Goal: Task Accomplishment & Management: Manage account settings

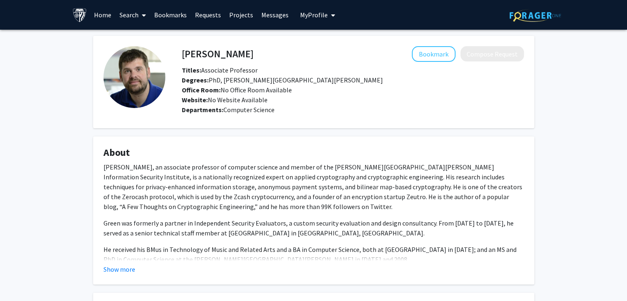
scroll to position [48, 0]
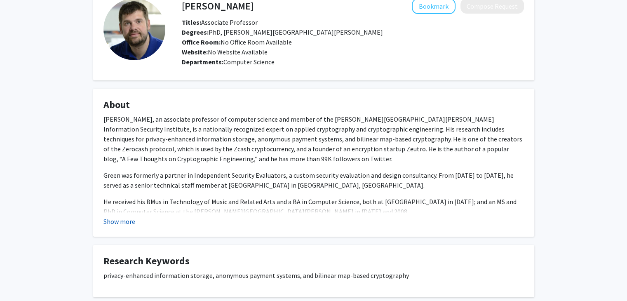
click at [118, 221] on button "Show more" at bounding box center [120, 222] width 32 height 10
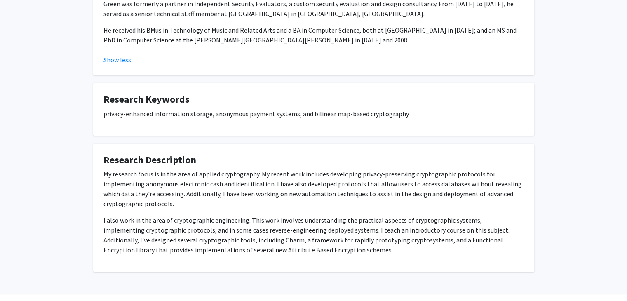
scroll to position [242, 0]
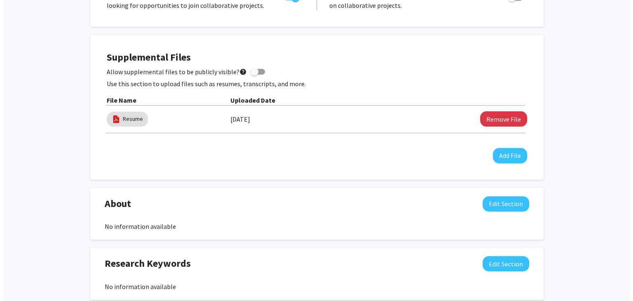
scroll to position [195, 0]
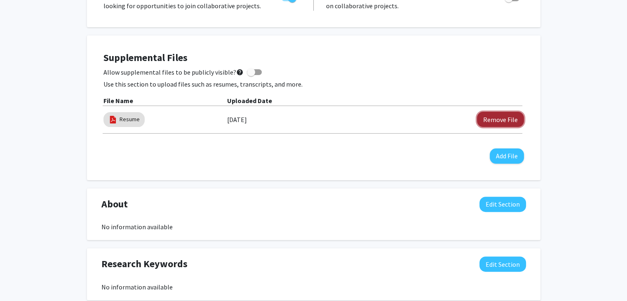
click at [494, 115] on button "Remove File" at bounding box center [500, 119] width 47 height 15
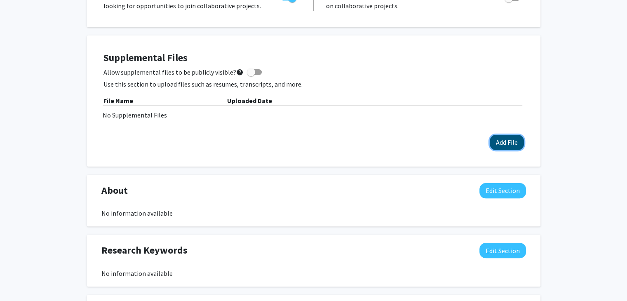
click at [510, 140] on button "Add File" at bounding box center [507, 142] width 34 height 15
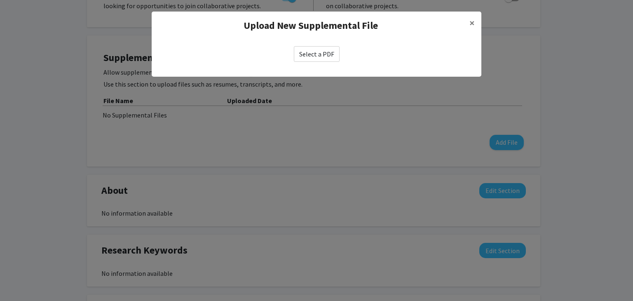
click at [311, 56] on label "Select a PDF" at bounding box center [317, 54] width 46 height 16
click at [0, 0] on input "Select a PDF" at bounding box center [0, 0] width 0 height 0
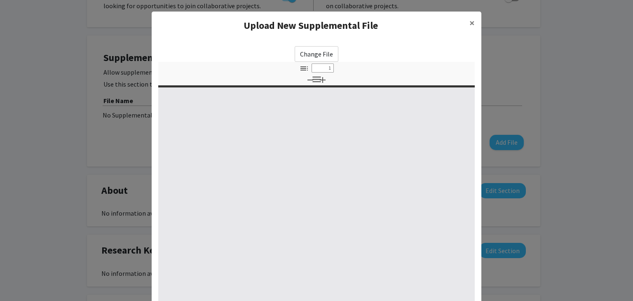
select select "custom"
type input "0"
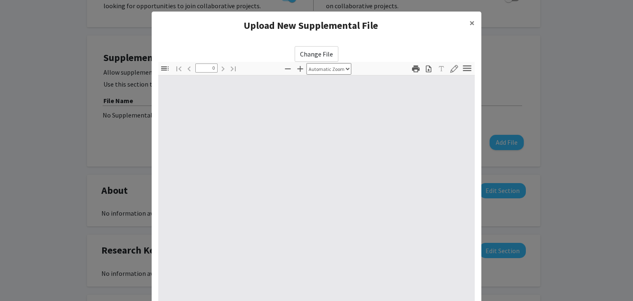
select select "custom"
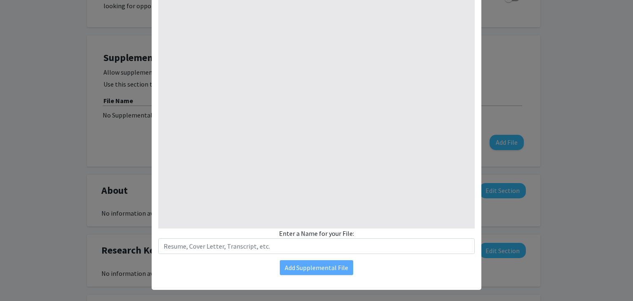
scroll to position [89, 0]
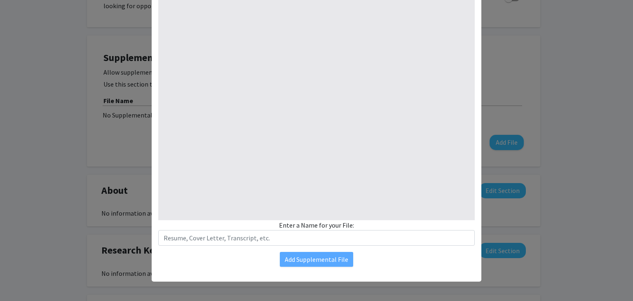
type input "1"
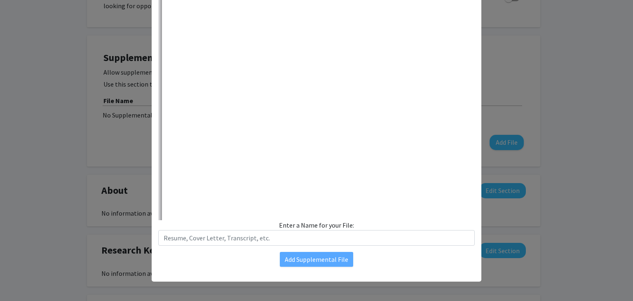
select select "auto"
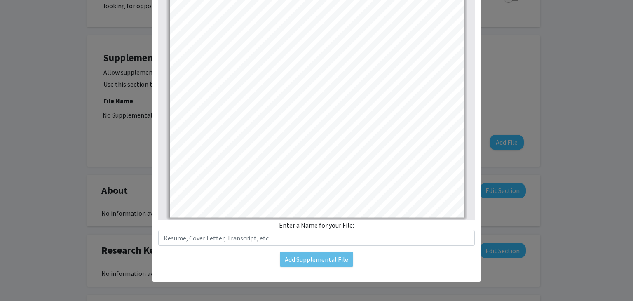
scroll to position [19, 0]
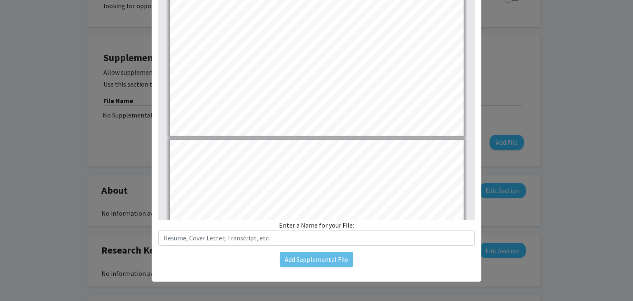
type input "1"
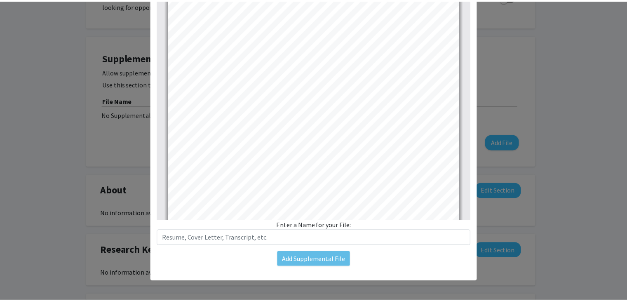
scroll to position [0, 0]
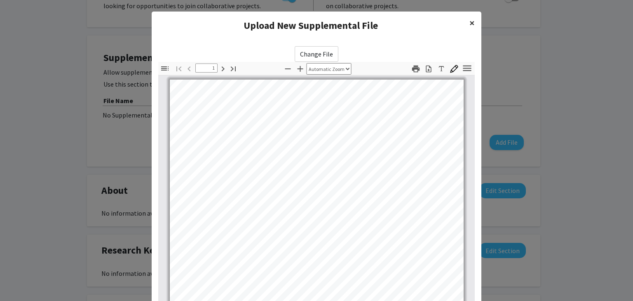
click at [470, 20] on span "×" at bounding box center [472, 22] width 5 height 13
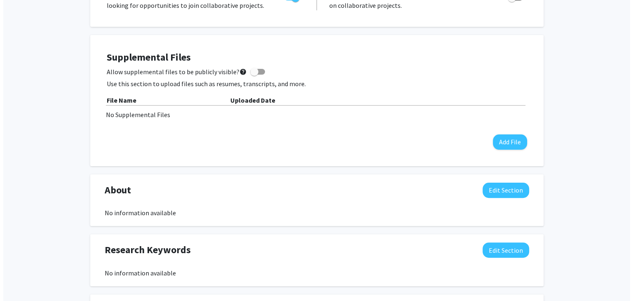
scroll to position [187, 0]
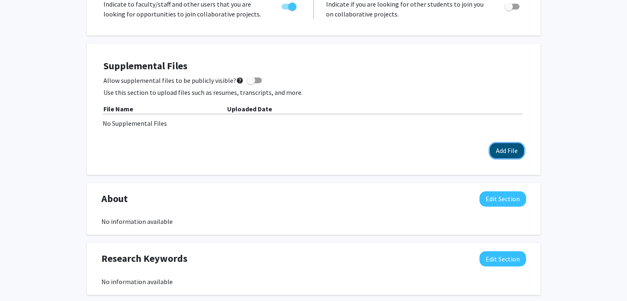
click at [511, 155] on button "Add File" at bounding box center [507, 150] width 34 height 15
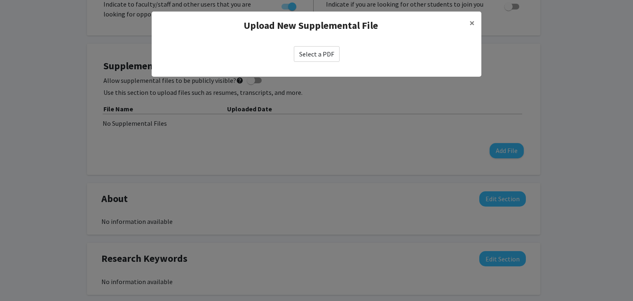
click at [322, 54] on label "Select a PDF" at bounding box center [317, 54] width 46 height 16
click at [0, 0] on input "Select a PDF" at bounding box center [0, 0] width 0 height 0
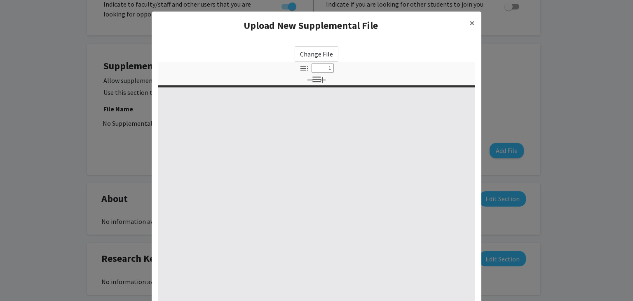
select select "custom"
type input "0"
select select "custom"
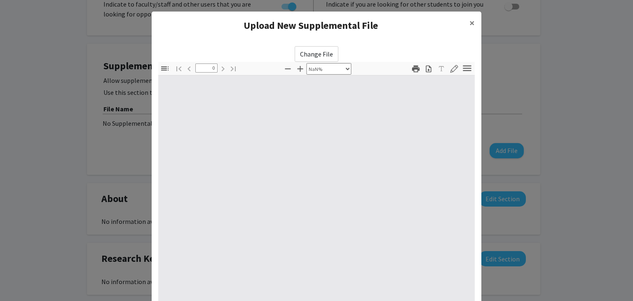
type input "1"
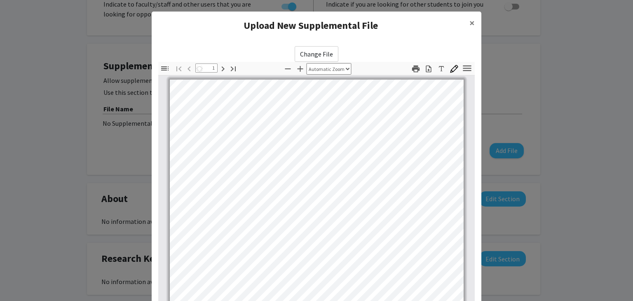
select select "auto"
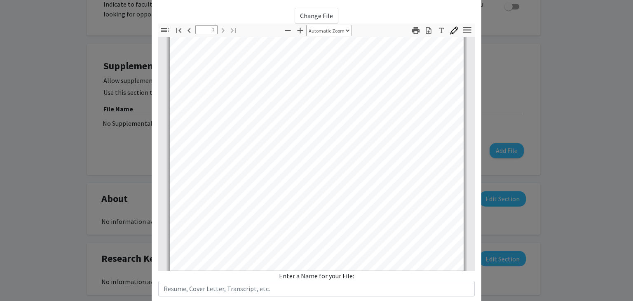
scroll to position [89, 0]
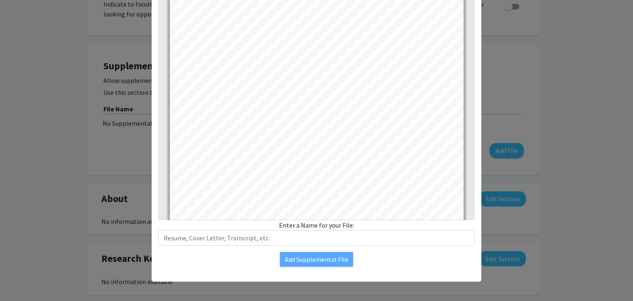
click at [319, 245] on div "Change File Thumbnails Document Outline Attachments Layers Current Outline Item…" at bounding box center [317, 112] width 330 height 323
drag, startPoint x: 313, startPoint y: 270, endPoint x: 306, endPoint y: 254, distance: 16.8
click at [312, 270] on div "Change File Thumbnails Document Outline Attachments Layers Current Outline Item…" at bounding box center [317, 112] width 330 height 323
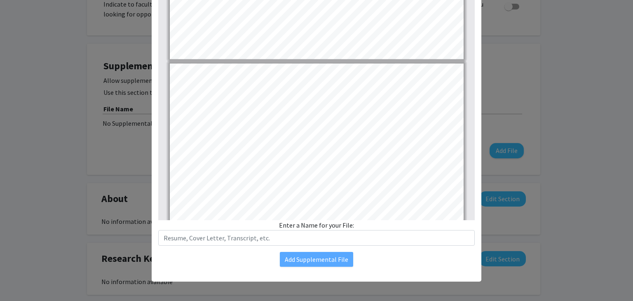
type input "2"
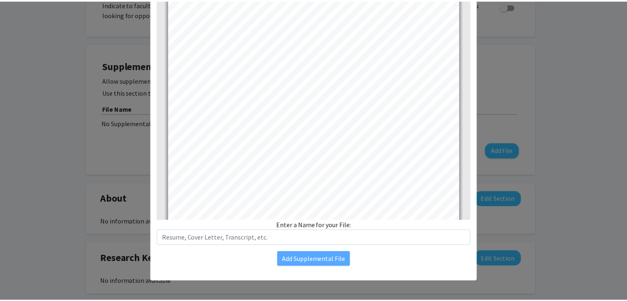
scroll to position [539, 0]
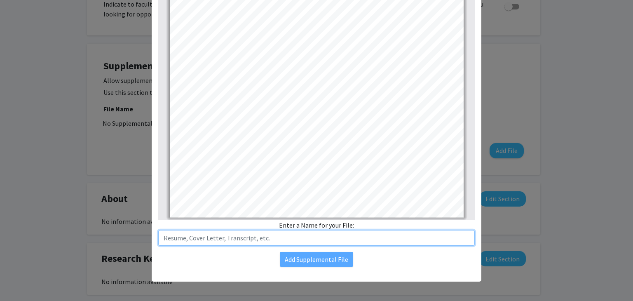
click at [221, 239] on input "text" at bounding box center [316, 238] width 317 height 16
type input "Resume"
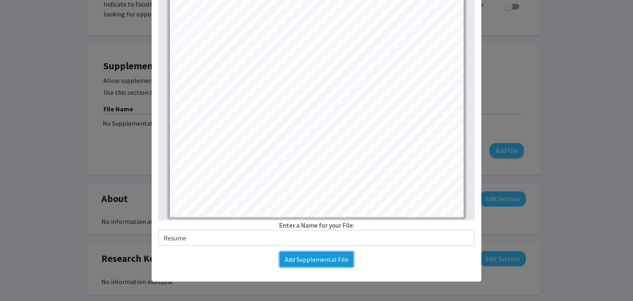
click at [292, 259] on button "Add Supplemental File" at bounding box center [316, 259] width 73 height 15
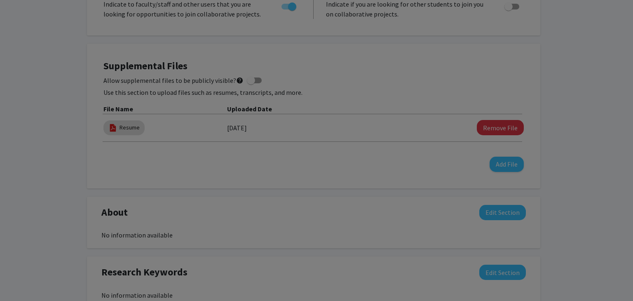
click at [311, 258] on modal-container "Upload New Supplemental File × Change File Thumbnails Document Outline Attachme…" at bounding box center [316, 150] width 633 height 301
